Goal: Information Seeking & Learning: Find specific page/section

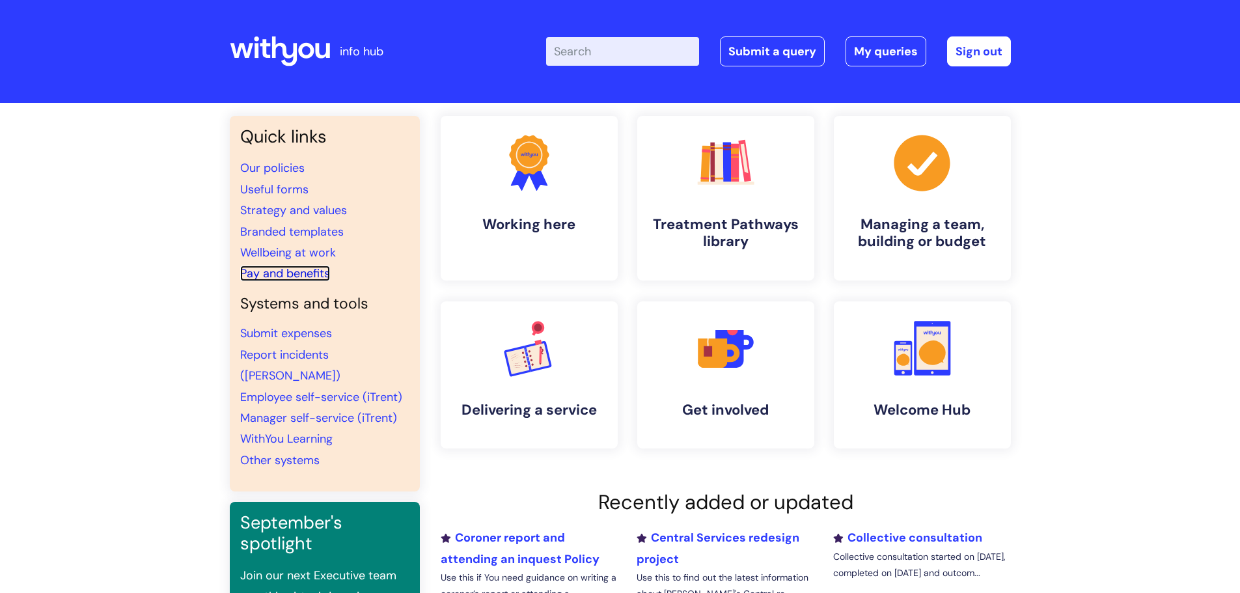
drag, startPoint x: 273, startPoint y: 270, endPoint x: 355, endPoint y: 286, distance: 82.9
click at [273, 270] on link "Pay and benefits" at bounding box center [285, 274] width 90 height 16
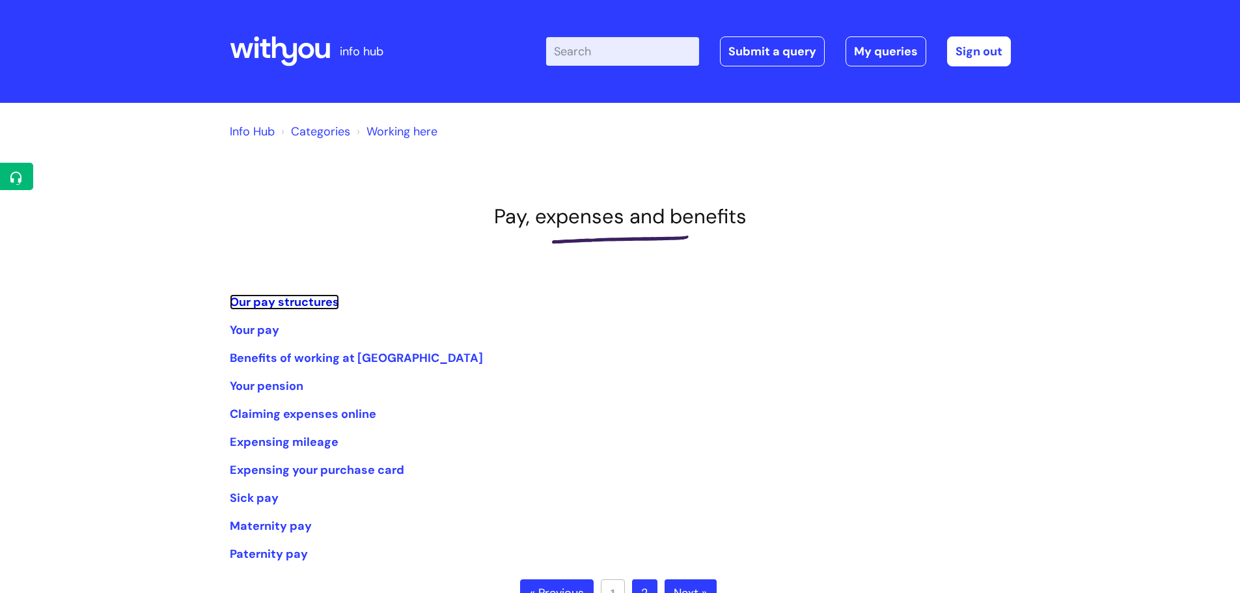
drag, startPoint x: 324, startPoint y: 299, endPoint x: 509, endPoint y: 307, distance: 185.7
click at [323, 299] on link "Our pay structures" at bounding box center [284, 302] width 109 height 16
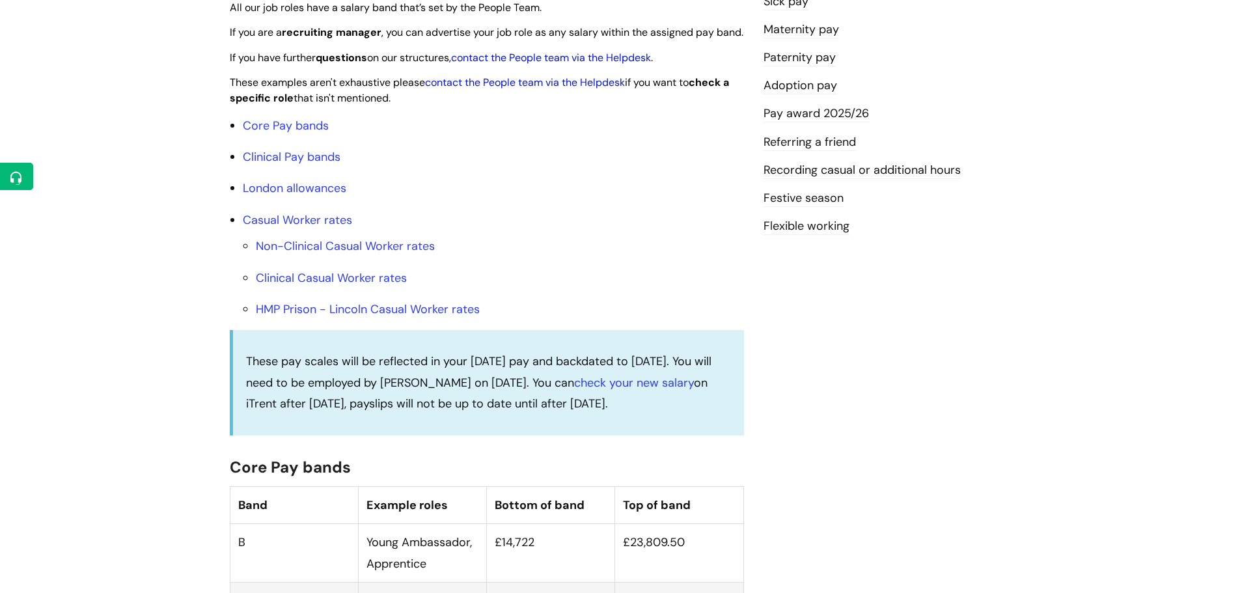
scroll to position [391, 0]
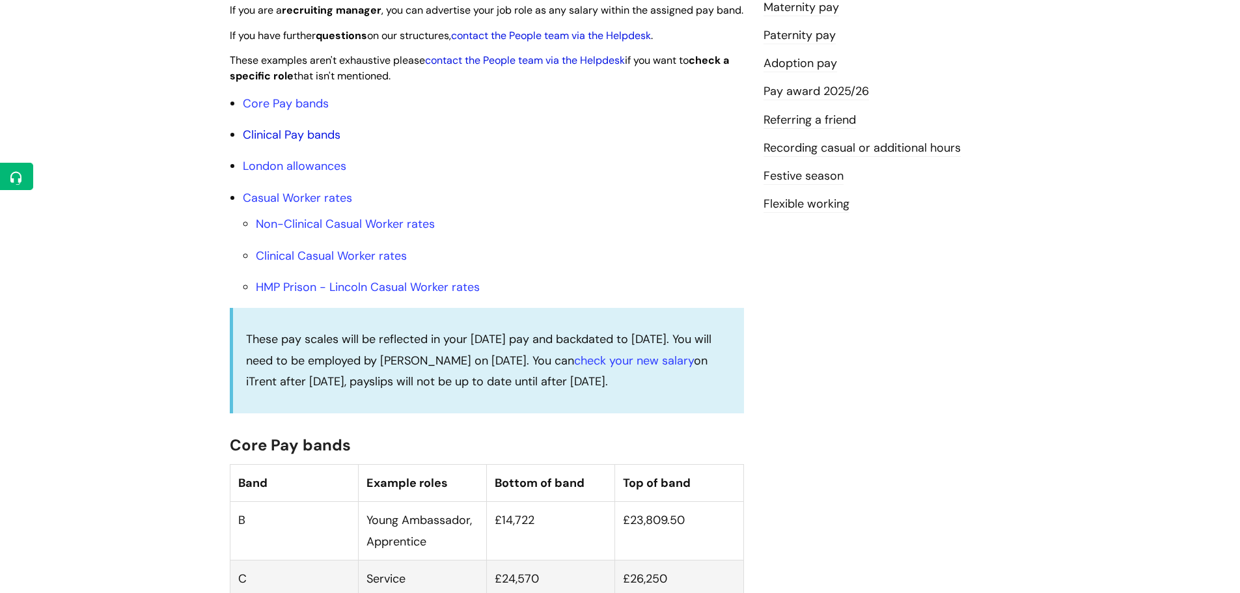
click at [294, 143] on link "Clinical Pay bands" at bounding box center [292, 135] width 98 height 16
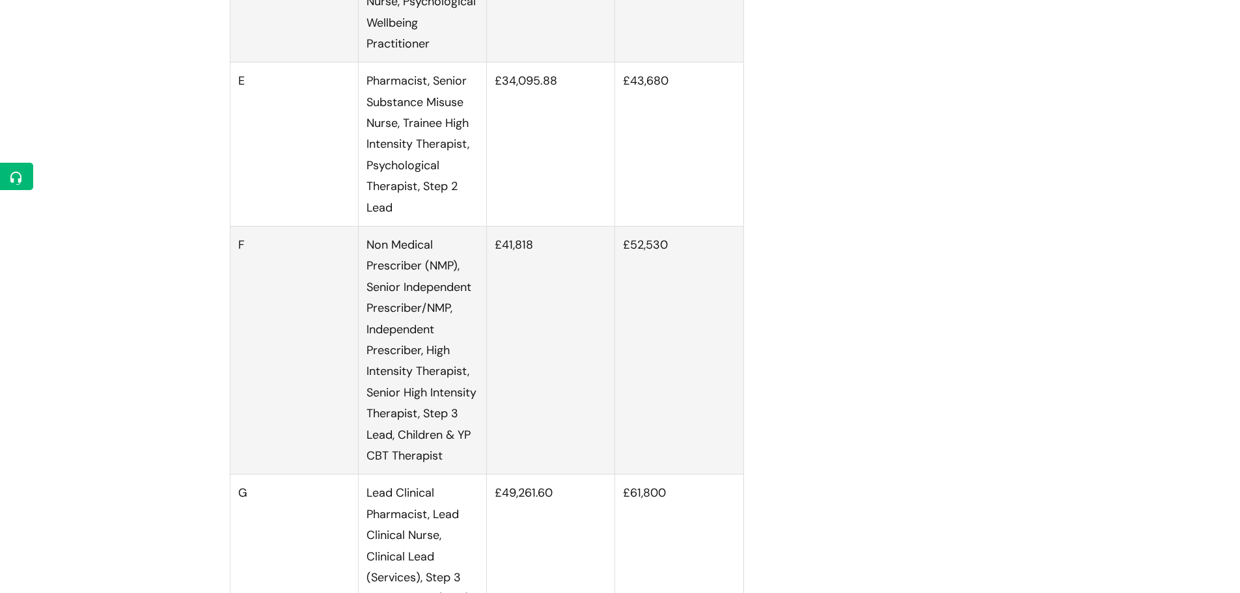
scroll to position [1908, 0]
